Goal: Use online tool/utility

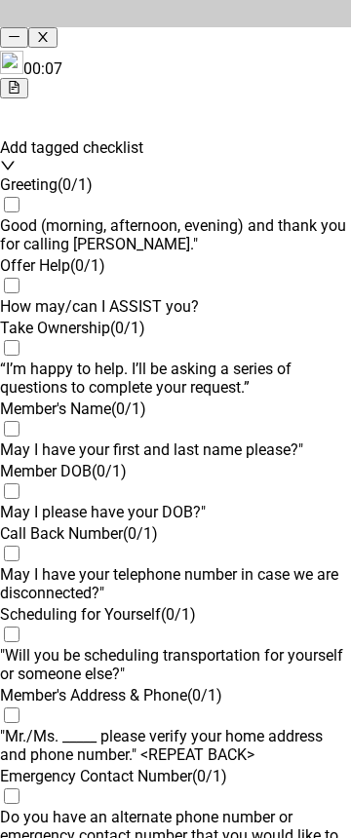
drag, startPoint x: 120, startPoint y: 30, endPoint x: -458, endPoint y: 59, distance: 578.7
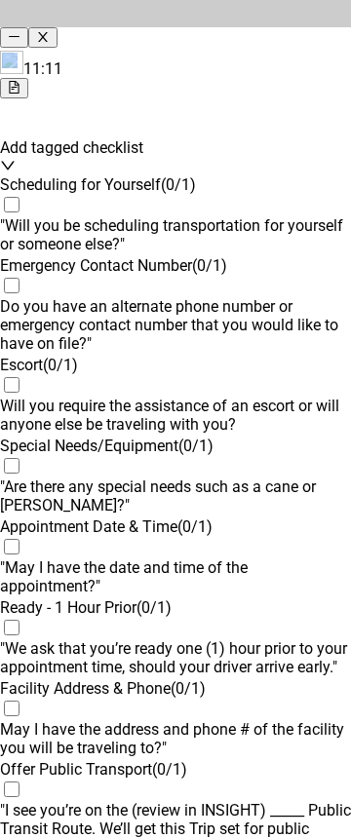
drag, startPoint x: 197, startPoint y: 29, endPoint x: 8, endPoint y: 42, distance: 189.5
click at [0, 42] on html "Agent Assist 11:11 Add tagged checklist Test Greeting ( 1 / 1 ) Self Intoductio…" at bounding box center [175, 608] width 351 height 1216
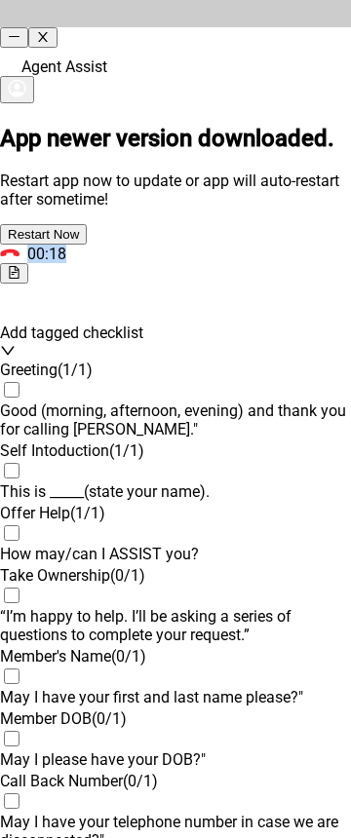
scroll to position [2142, 0]
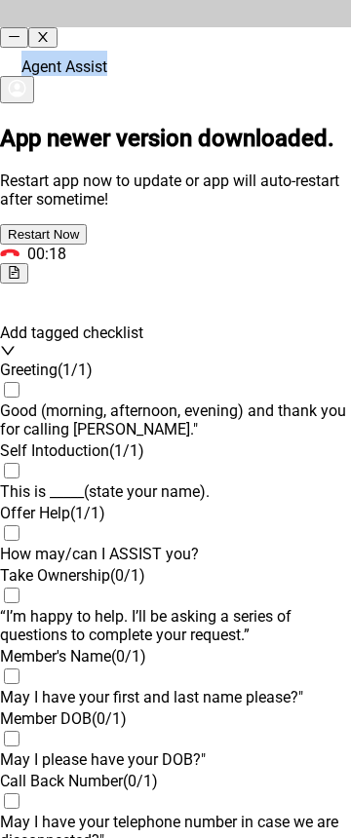
drag, startPoint x: 172, startPoint y: 27, endPoint x: 34, endPoint y: 44, distance: 138.4
click at [34, 51] on div "Agent Assist" at bounding box center [175, 78] width 351 height 55
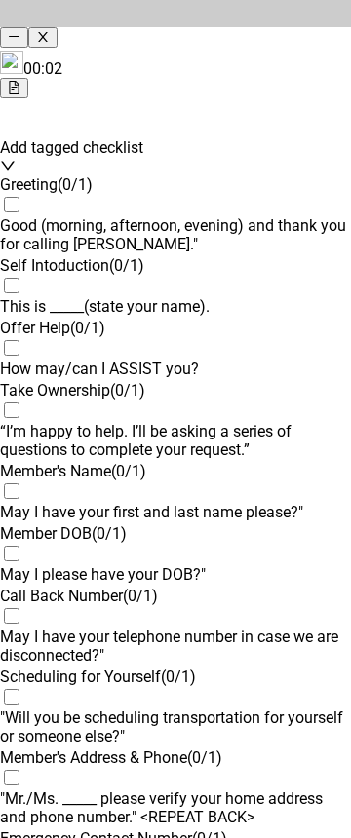
scroll to position [0, 0]
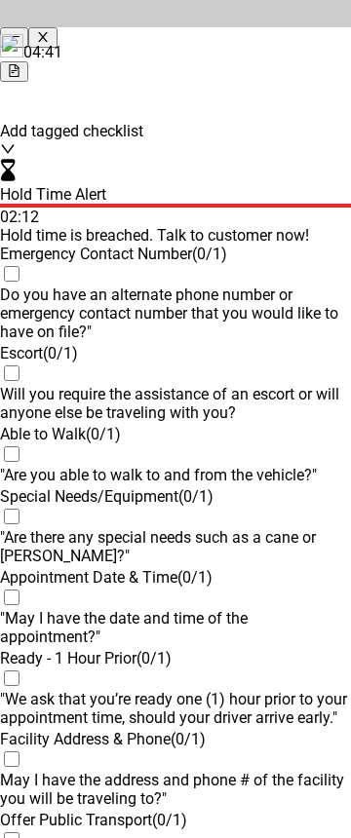
drag, startPoint x: 188, startPoint y: 35, endPoint x: 340, endPoint y: 65, distance: 155.0
click at [340, 65] on div "04:41" at bounding box center [175, 58] width 351 height 48
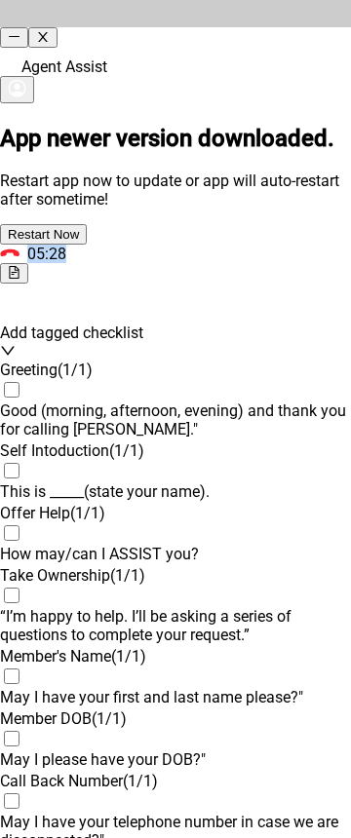
scroll to position [2142, 0]
click at [49, 30] on icon "close" at bounding box center [42, 36] width 13 height 13
